Goal: Find specific page/section: Find specific page/section

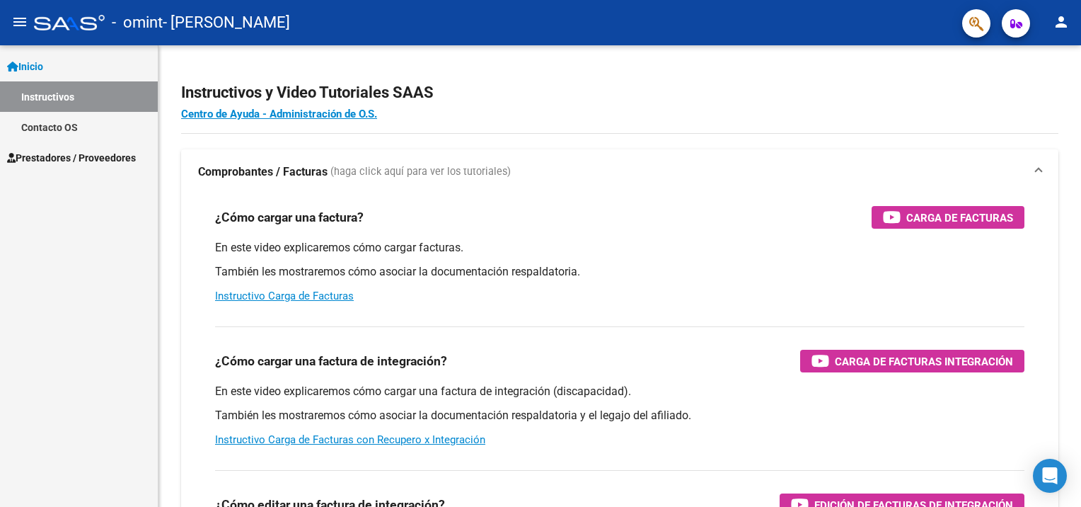
click at [50, 161] on span "Prestadores / Proveedores" at bounding box center [71, 158] width 129 height 16
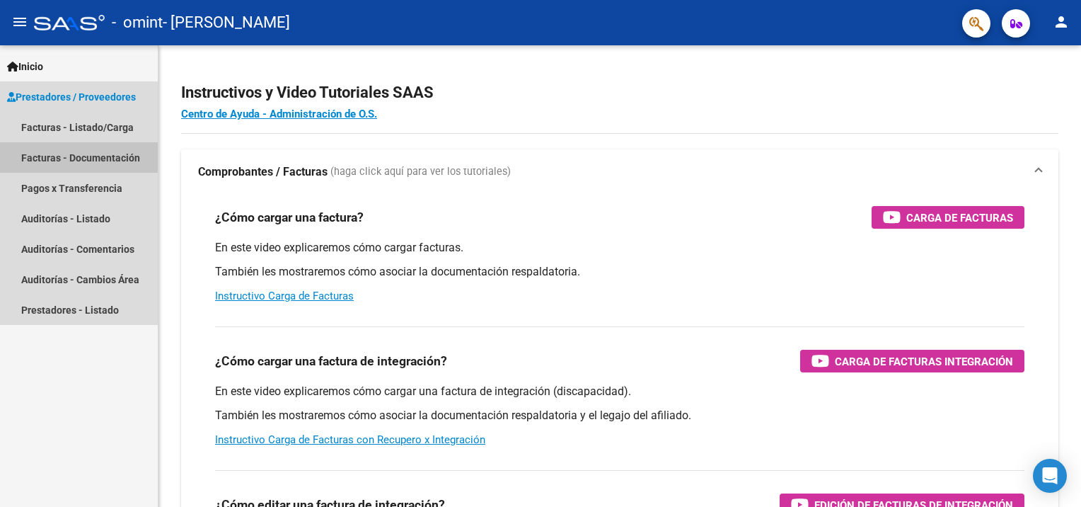
click at [83, 160] on link "Facturas - Documentación" at bounding box center [79, 157] width 158 height 30
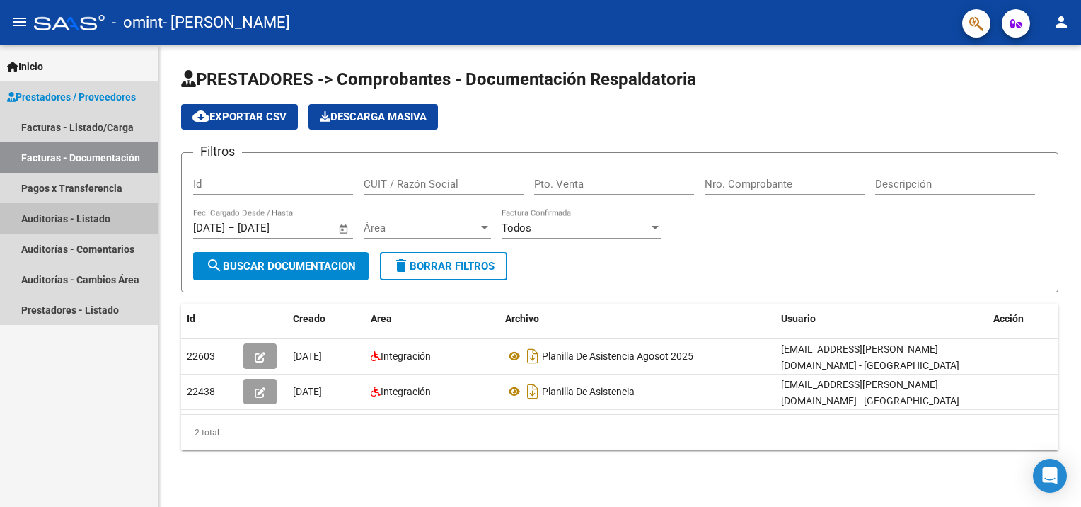
click at [58, 219] on link "Auditorías - Listado" at bounding box center [79, 218] width 158 height 30
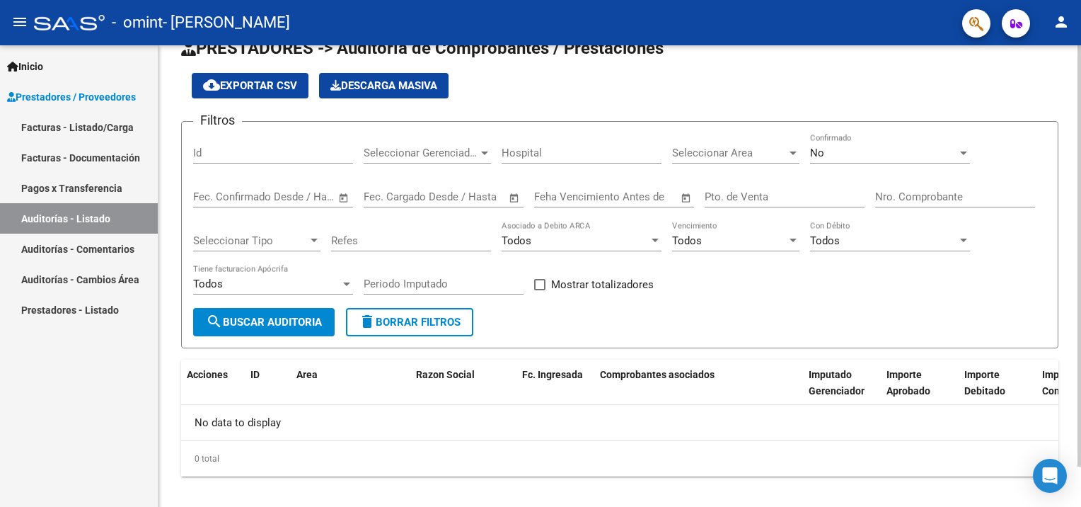
scroll to position [44, 0]
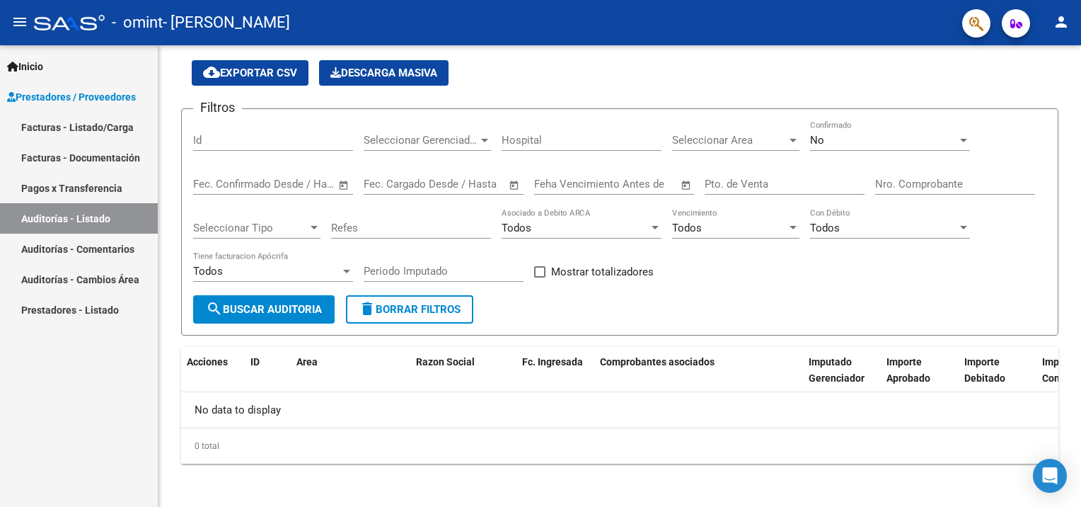
click at [71, 180] on link "Pagos x Transferencia" at bounding box center [79, 188] width 158 height 30
